Goal: Browse casually: Explore the website without a specific task or goal

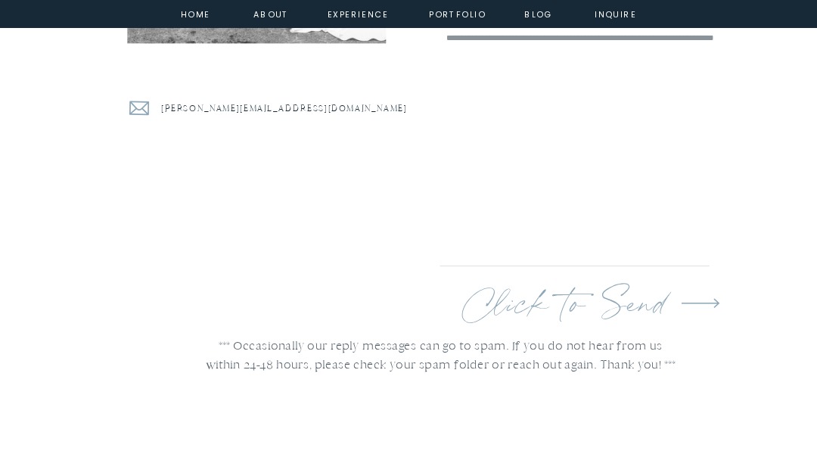
scroll to position [9116, 0]
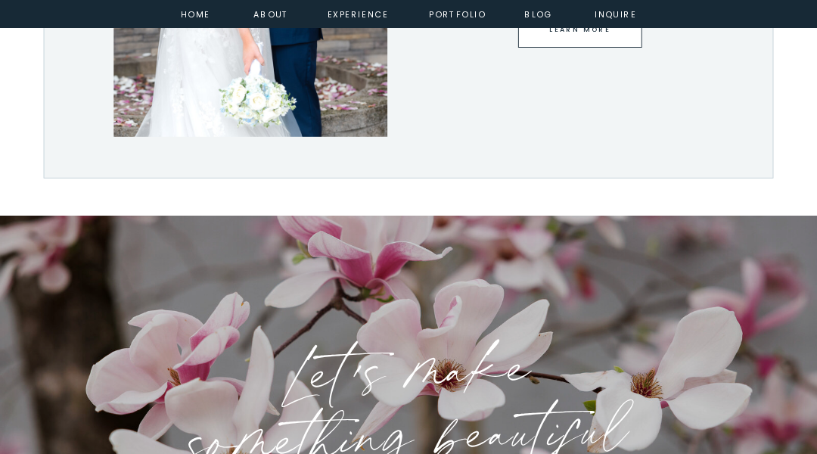
scroll to position [3813, 0]
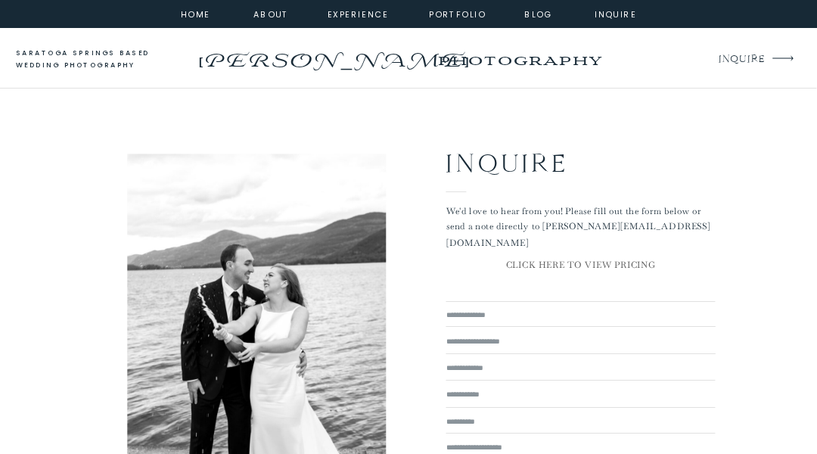
scroll to position [2177, 0]
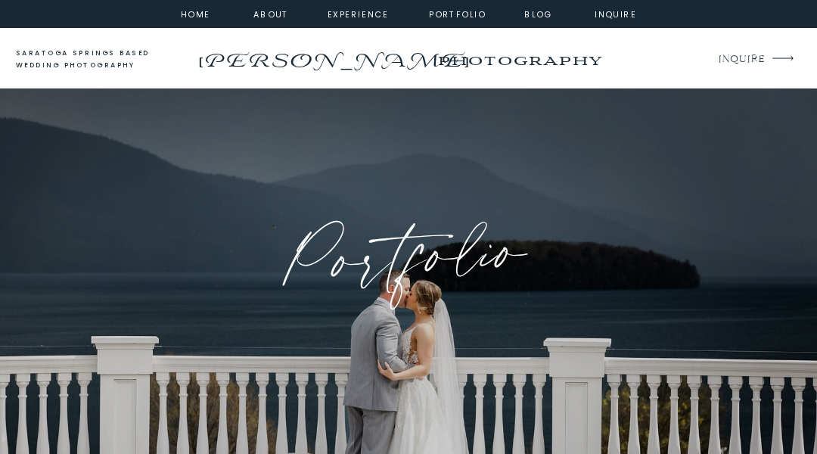
scroll to position [3175, 0]
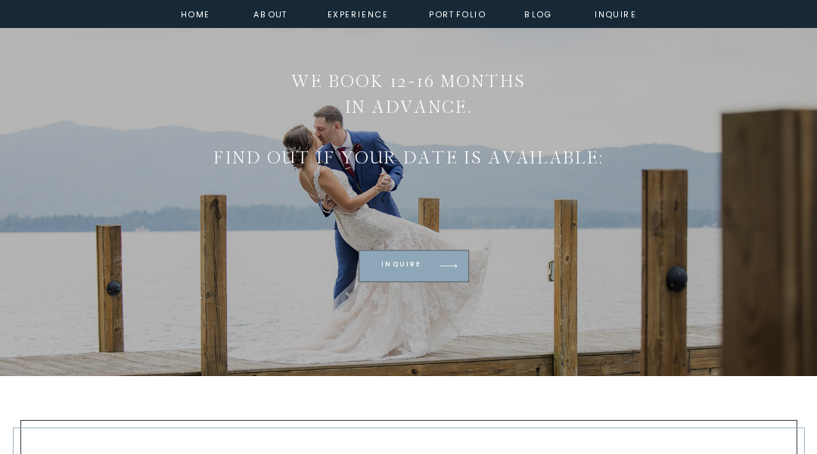
scroll to position [4497, 0]
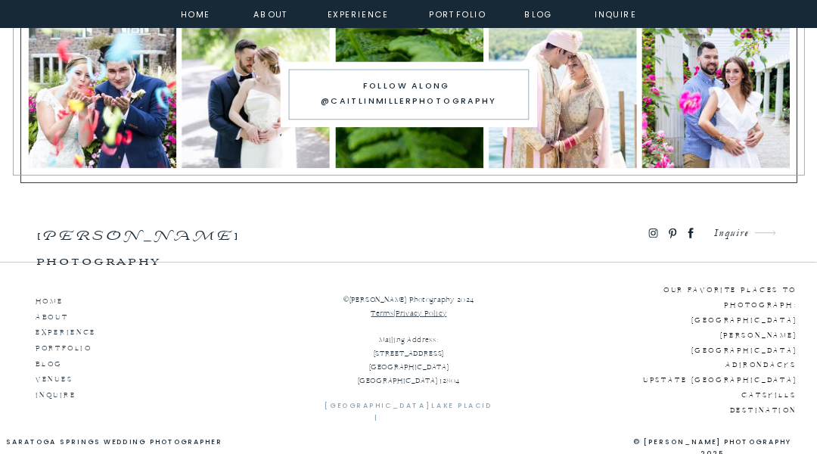
click at [76, 76] on div at bounding box center [102, 93] width 147 height 147
